Goal: Transaction & Acquisition: Purchase product/service

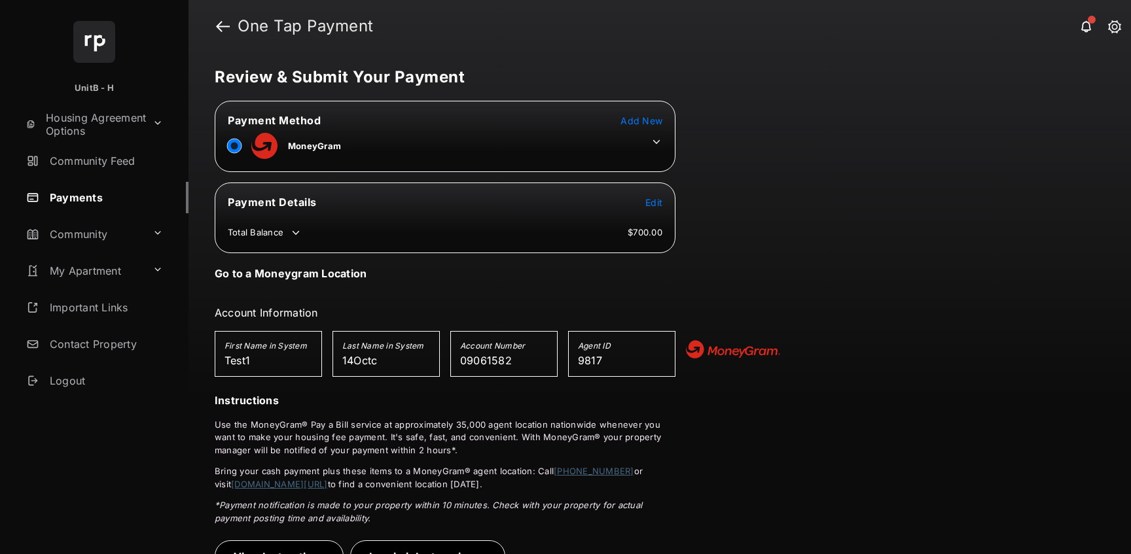
click at [655, 134] on td at bounding box center [654, 139] width 20 height 20
click at [656, 138] on icon at bounding box center [657, 142] width 12 height 12
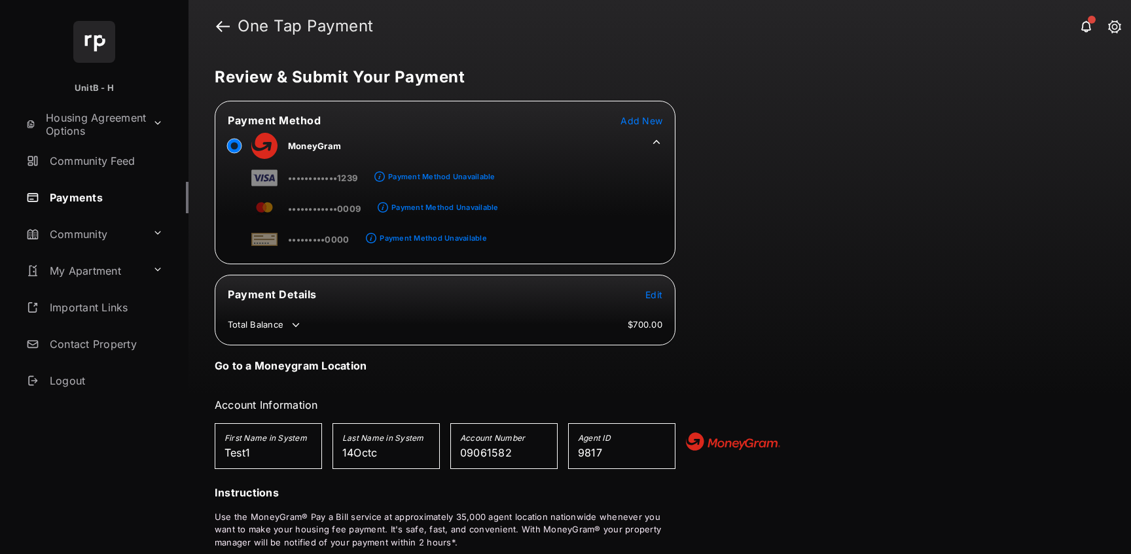
click at [656, 142] on icon at bounding box center [657, 142] width 12 height 12
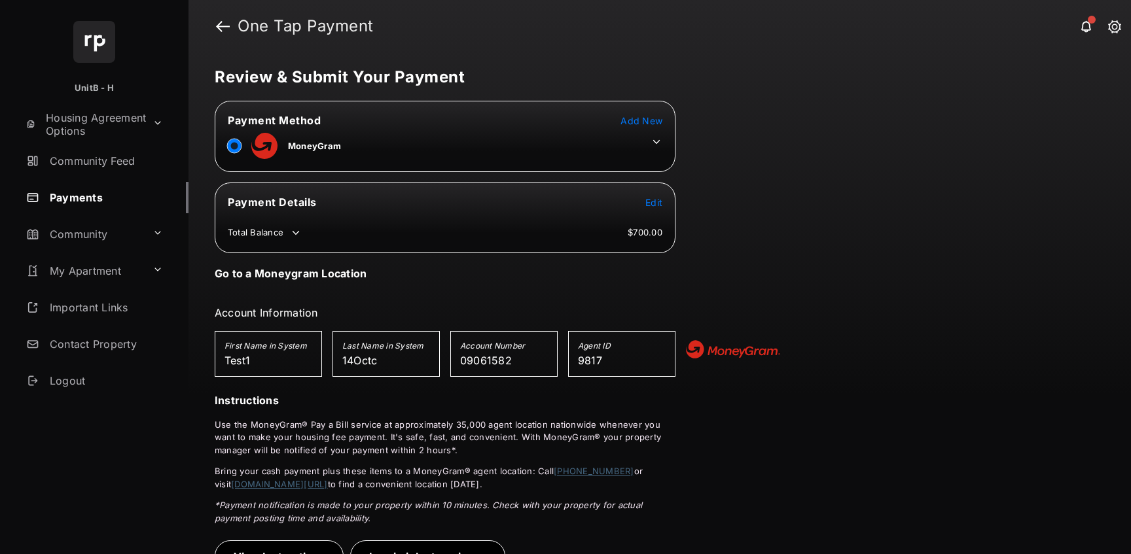
click at [654, 142] on icon at bounding box center [657, 142] width 12 height 12
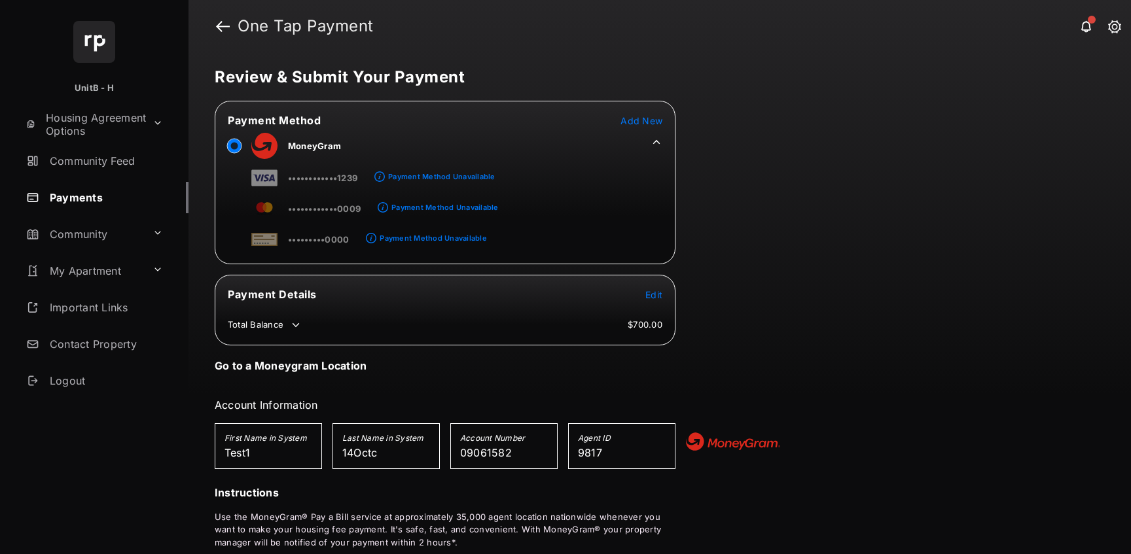
click at [280, 156] on td "MoneyGram" at bounding box center [284, 143] width 115 height 29
click at [649, 294] on span "Edit" at bounding box center [653, 294] width 17 height 11
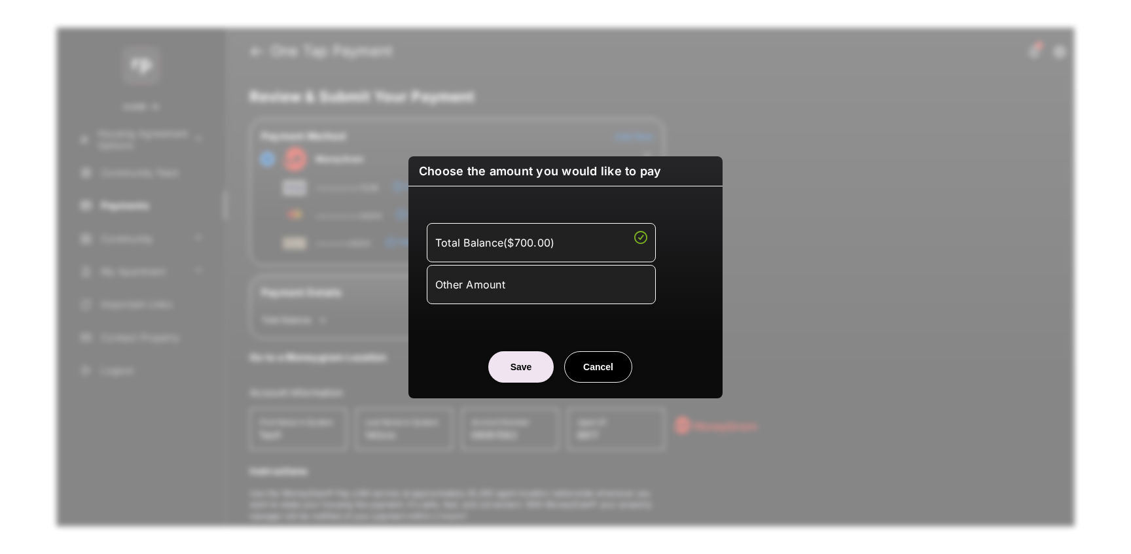
click at [487, 297] on li "Other Amount" at bounding box center [541, 284] width 229 height 39
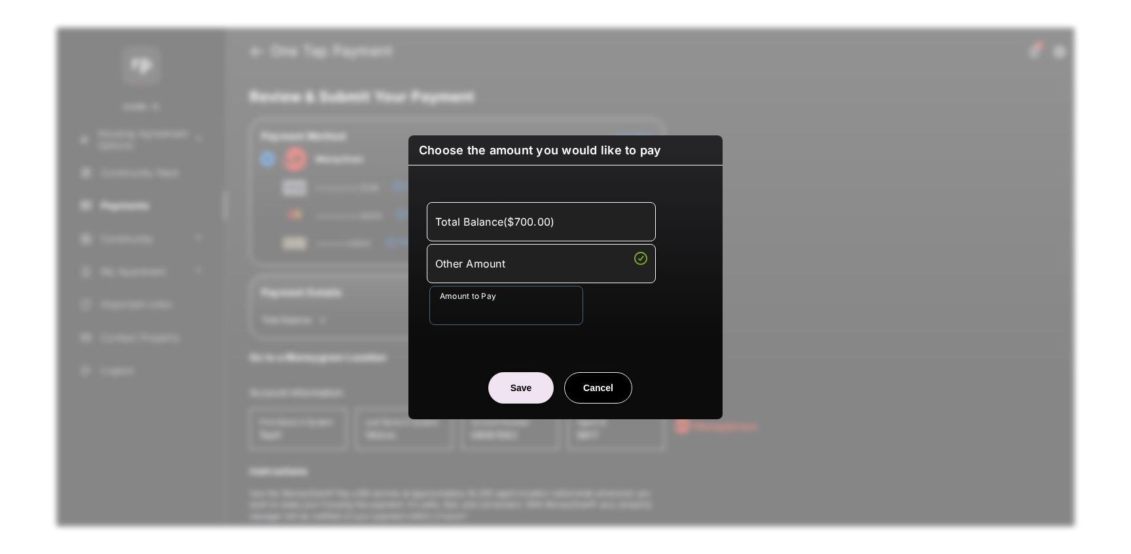
click at [487, 307] on input "Amount to Pay" at bounding box center [506, 305] width 154 height 39
type input "***"
click at [430, 351] on div "Save Cancel" at bounding box center [566, 375] width 314 height 58
click at [507, 394] on button "Save" at bounding box center [520, 388] width 65 height 31
